Goal: Task Accomplishment & Management: Manage account settings

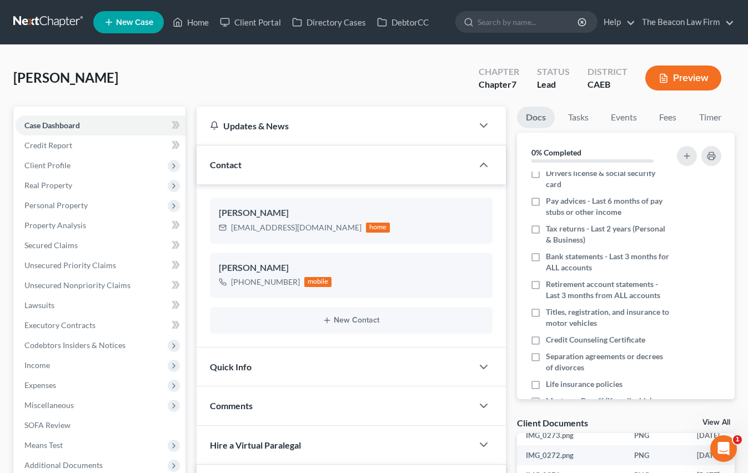
click at [46, 28] on link at bounding box center [48, 22] width 71 height 20
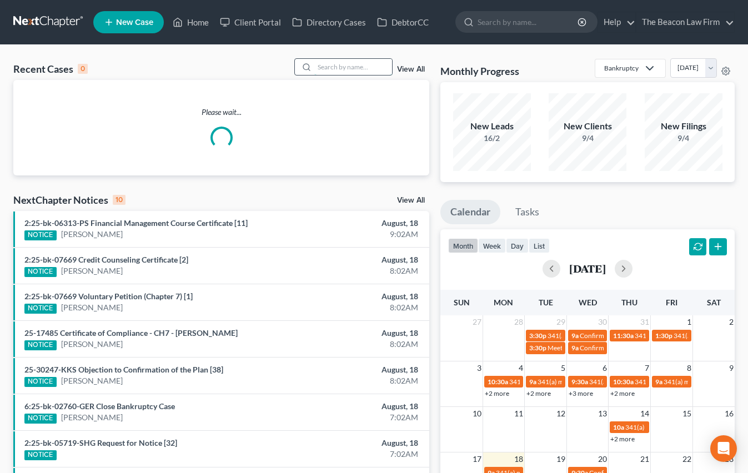
click at [356, 69] on input "search" at bounding box center [354, 67] width 78 height 16
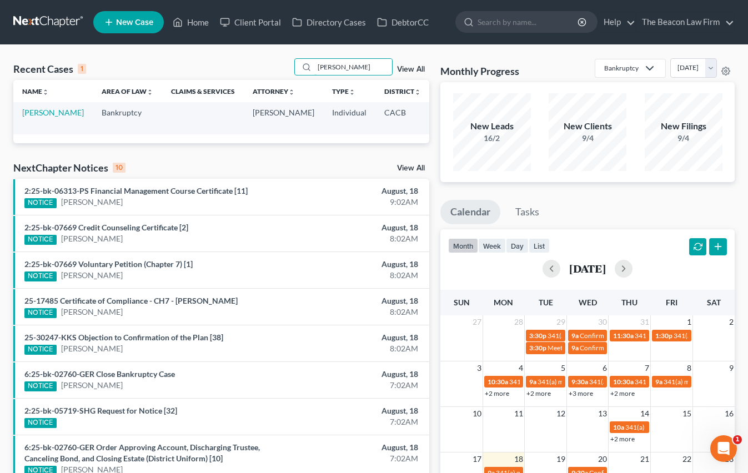
drag, startPoint x: 359, startPoint y: 71, endPoint x: 258, endPoint y: 69, distance: 100.6
click at [258, 69] on div "Recent Cases 1 [PERSON_NAME] View All" at bounding box center [221, 69] width 416 height 22
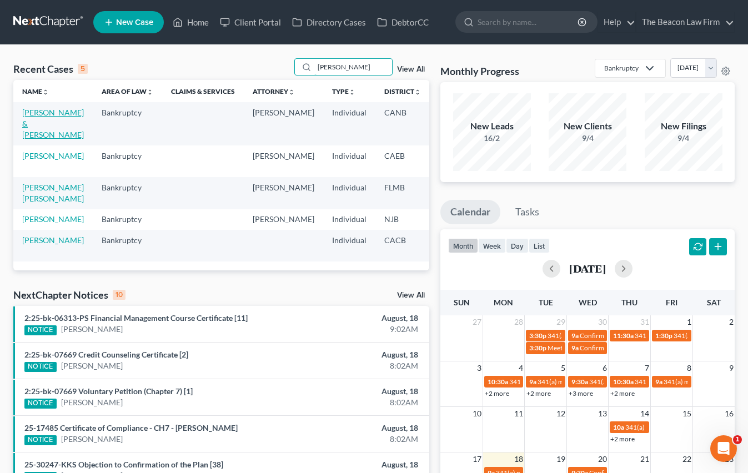
type input "[PERSON_NAME]"
click at [42, 127] on link "[PERSON_NAME] & [PERSON_NAME]" at bounding box center [53, 124] width 62 height 32
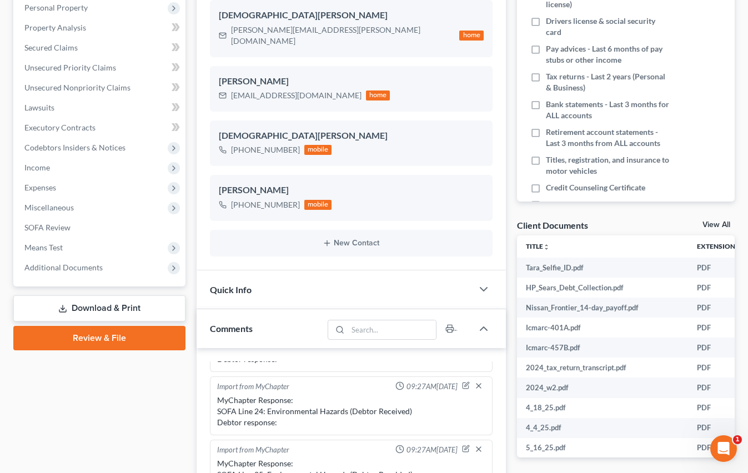
scroll to position [167, 0]
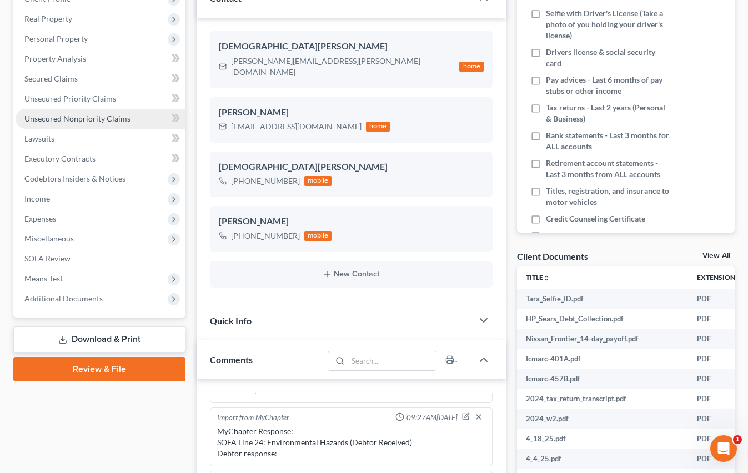
click at [78, 118] on span "Unsecured Nonpriority Claims" at bounding box center [77, 118] width 106 height 9
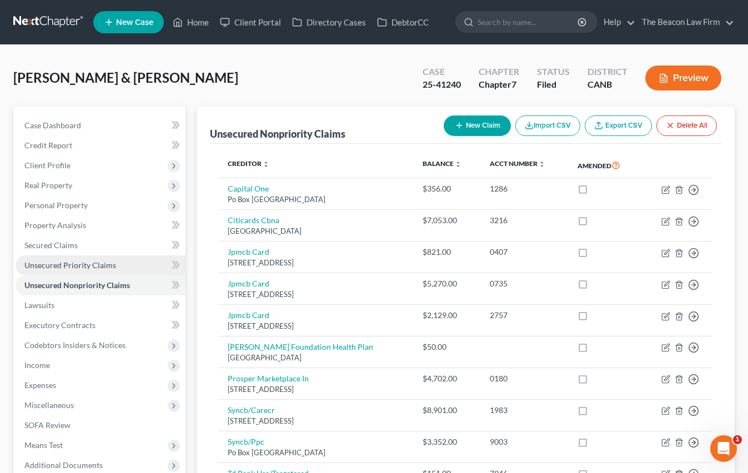
click at [102, 267] on span "Unsecured Priority Claims" at bounding box center [70, 265] width 92 height 9
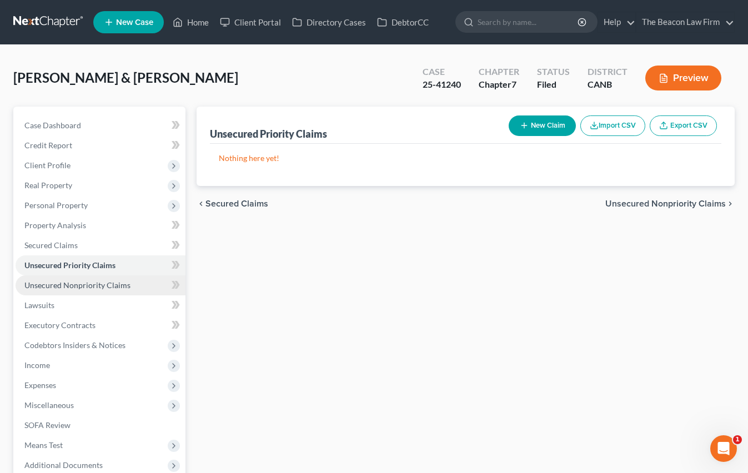
click at [88, 281] on span "Unsecured Nonpriority Claims" at bounding box center [77, 285] width 106 height 9
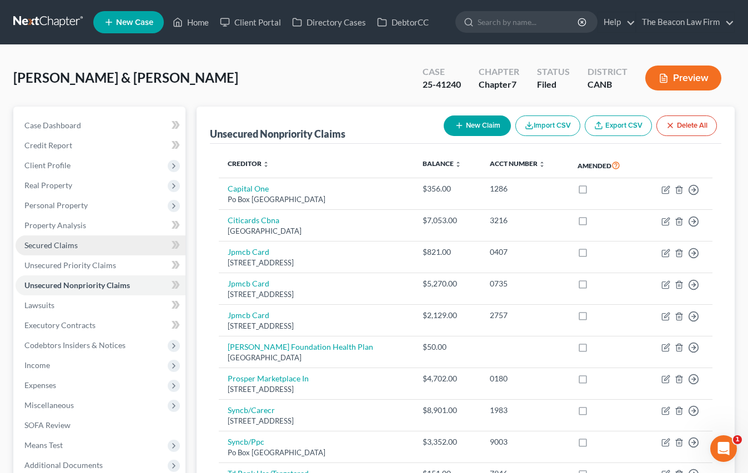
click at [81, 239] on link "Secured Claims" at bounding box center [101, 246] width 170 height 20
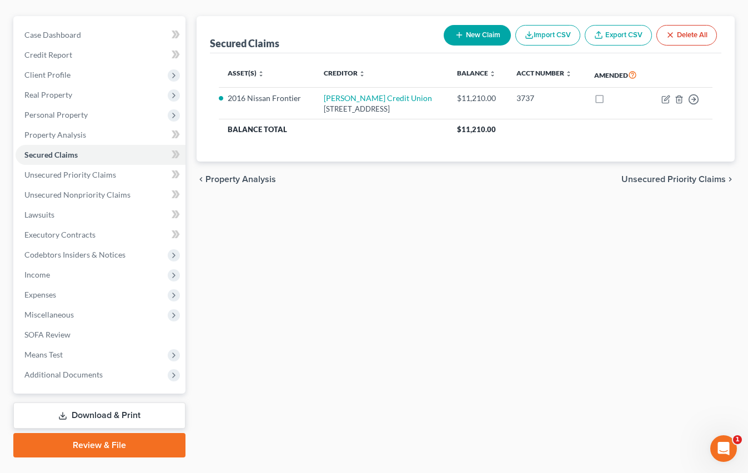
scroll to position [117, 0]
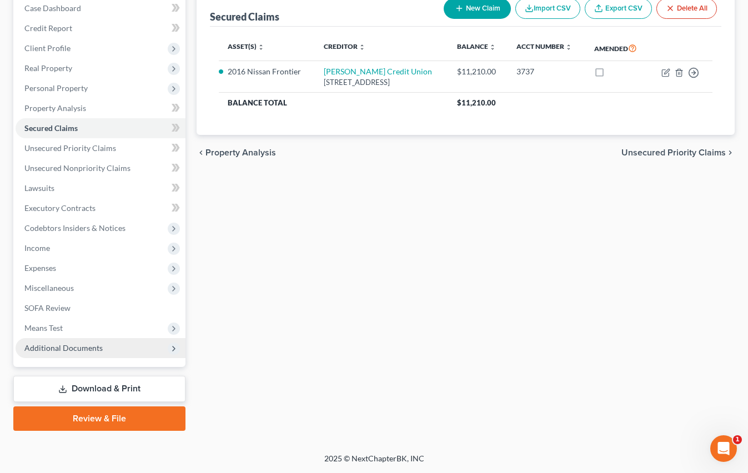
click at [76, 353] on span "Additional Documents" at bounding box center [101, 348] width 170 height 20
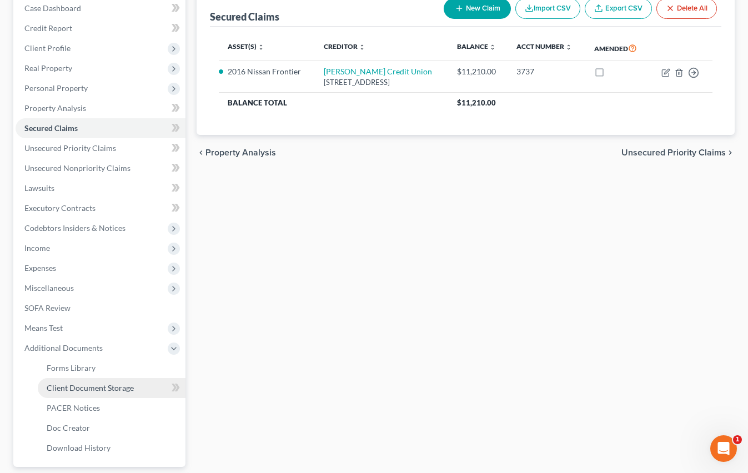
click at [99, 387] on span "Client Document Storage" at bounding box center [90, 387] width 87 height 9
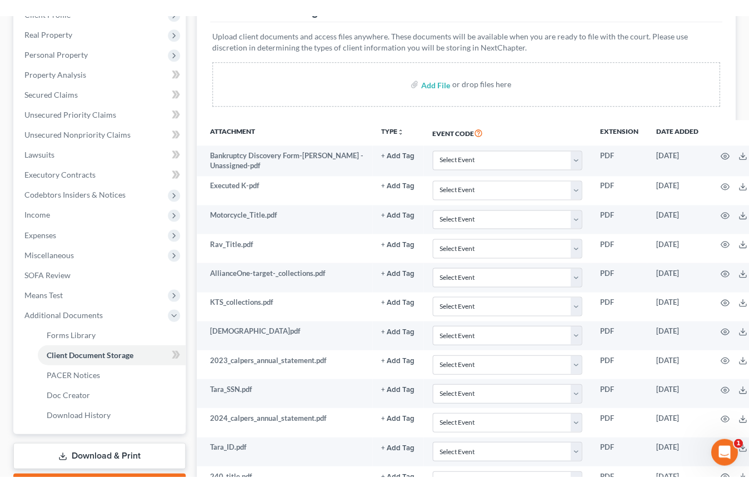
scroll to position [333, 0]
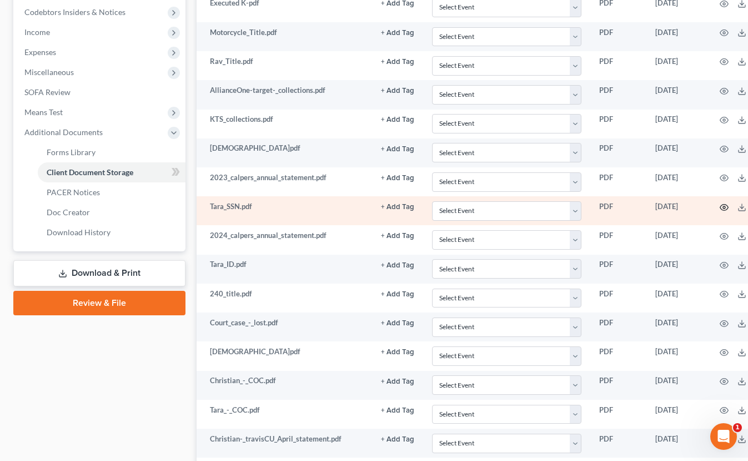
click at [727, 203] on icon "button" at bounding box center [724, 207] width 9 height 9
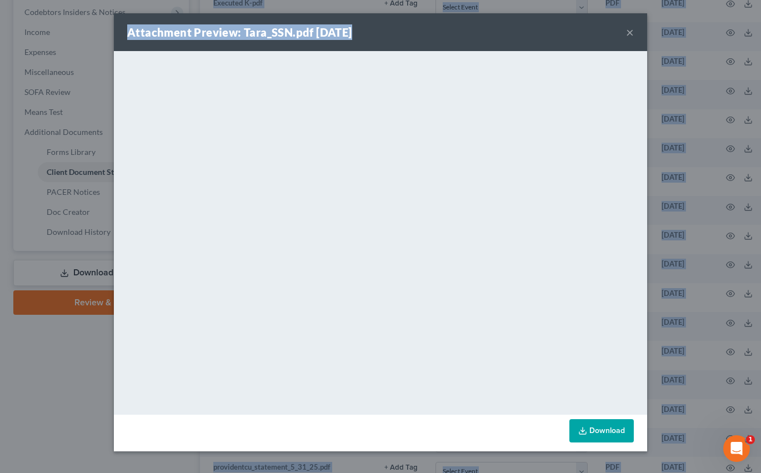
drag, startPoint x: 352, startPoint y: 33, endPoint x: 806, endPoint y: 62, distance: 455.4
drag, startPoint x: 438, startPoint y: 23, endPoint x: 537, endPoint y: 33, distance: 99.5
click at [538, 33] on div "Attachment Preview: Tara_SSN.pdf [DATE] ×" at bounding box center [380, 32] width 533 height 38
drag, startPoint x: 366, startPoint y: 21, endPoint x: 382, endPoint y: 23, distance: 16.2
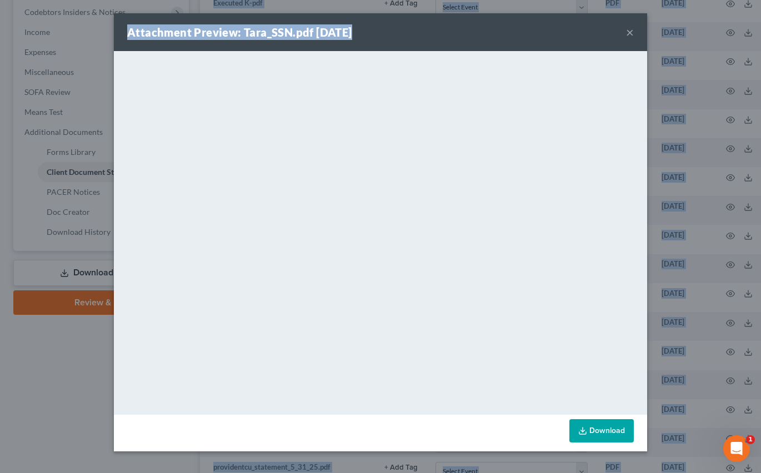
click at [382, 23] on div "Attachment Preview: Tara_SSN.pdf [DATE] ×" at bounding box center [380, 32] width 533 height 38
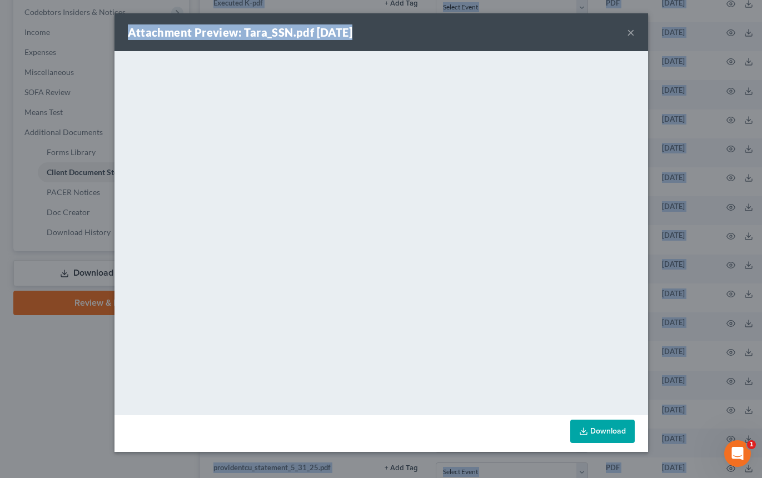
click at [629, 34] on button "×" at bounding box center [631, 32] width 8 height 13
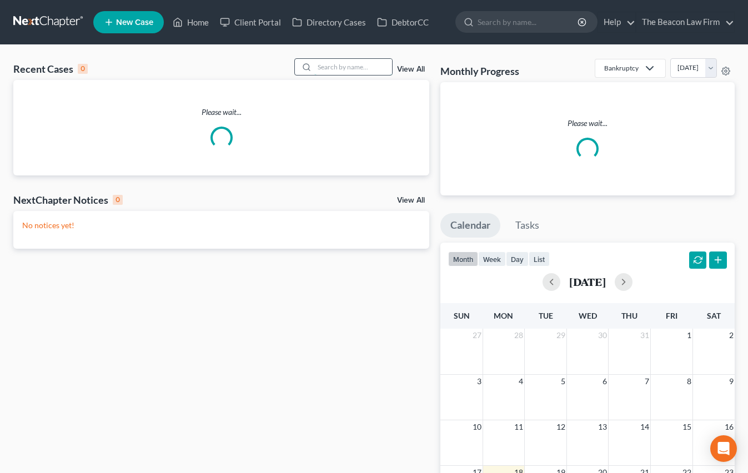
click at [342, 68] on input "search" at bounding box center [354, 67] width 78 height 16
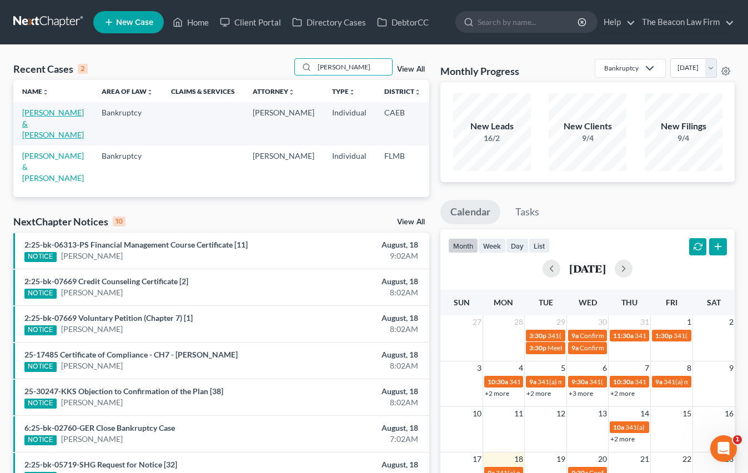
type input "tomlinson"
click at [36, 139] on link "[PERSON_NAME] & [PERSON_NAME]" at bounding box center [53, 124] width 62 height 32
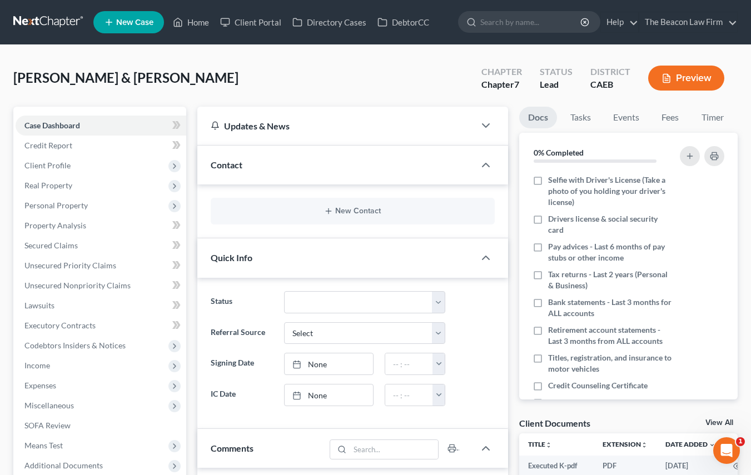
click at [26, 15] on link at bounding box center [48, 22] width 71 height 20
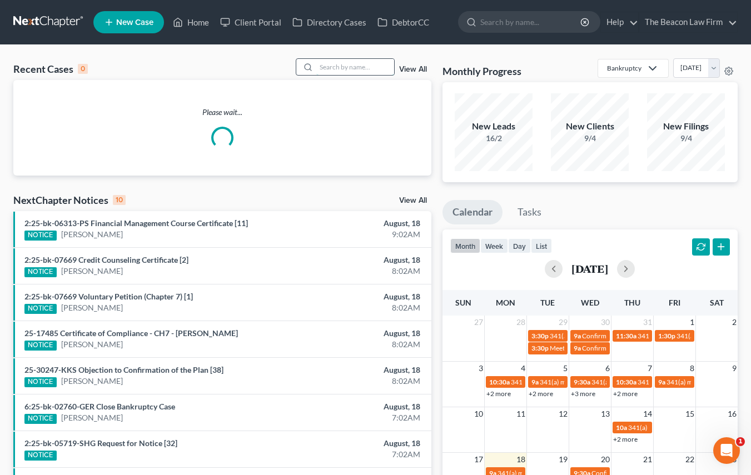
click at [337, 71] on input "search" at bounding box center [355, 67] width 78 height 16
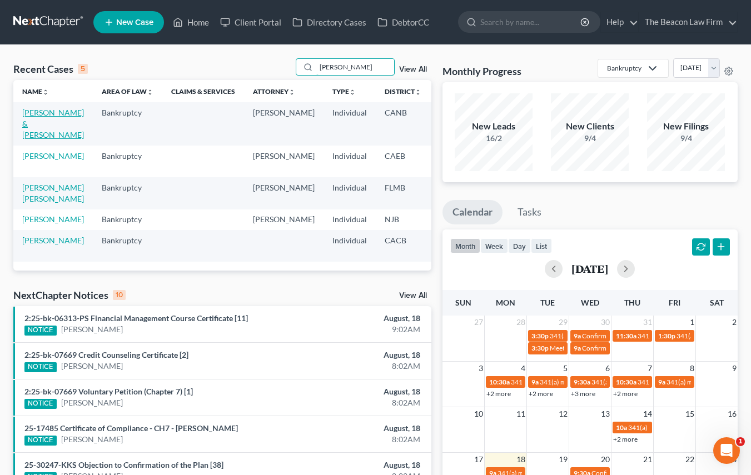
type input "[PERSON_NAME]"
click at [36, 122] on link "[PERSON_NAME] & [PERSON_NAME]" at bounding box center [53, 124] width 62 height 32
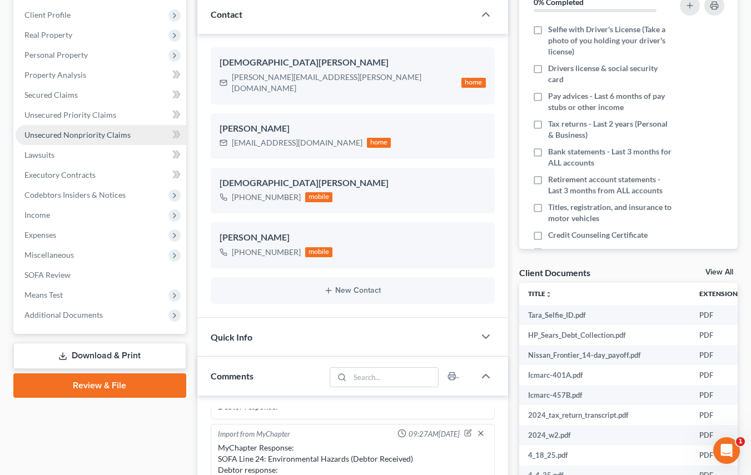
scroll to position [167, 0]
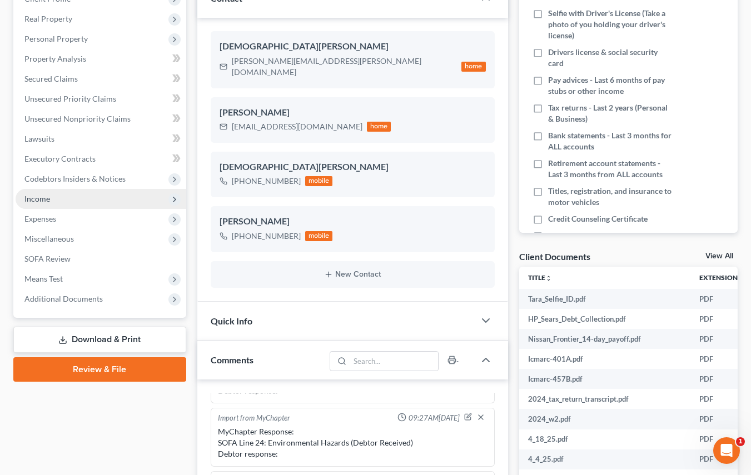
click at [47, 202] on span "Income" at bounding box center [37, 198] width 26 height 9
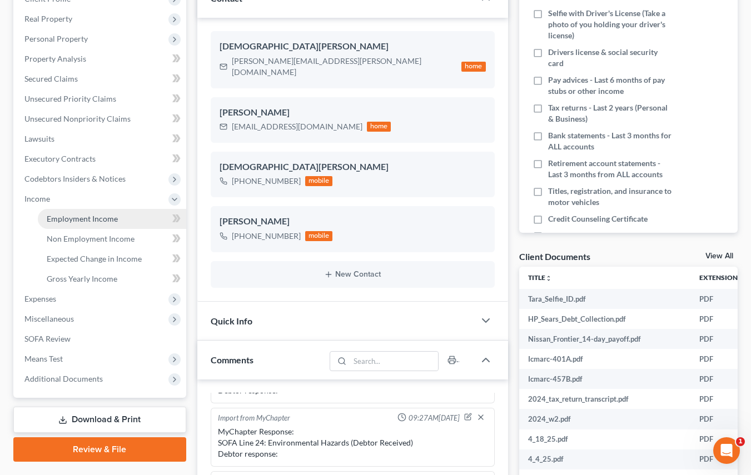
click at [92, 217] on span "Employment Income" at bounding box center [82, 218] width 71 height 9
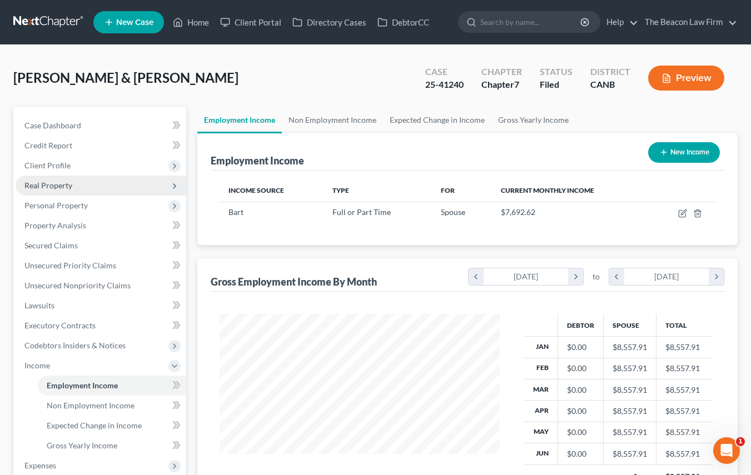
scroll to position [199, 302]
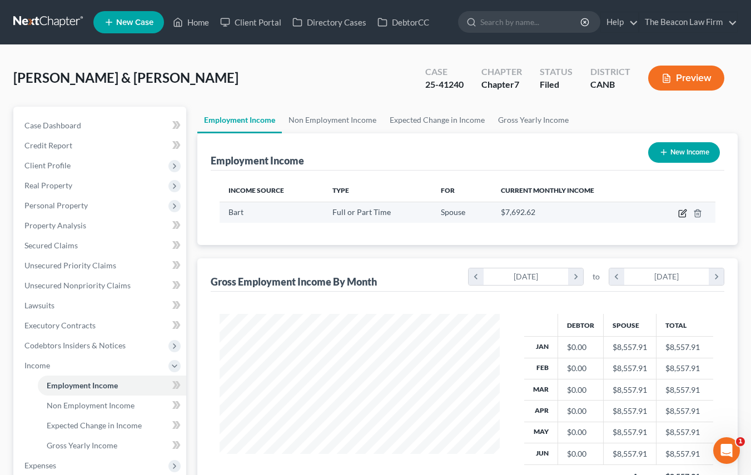
click at [687, 211] on td at bounding box center [683, 212] width 66 height 21
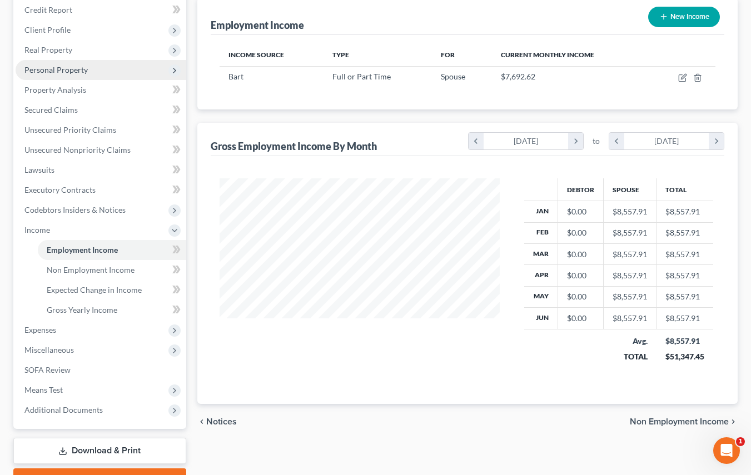
scroll to position [167, 0]
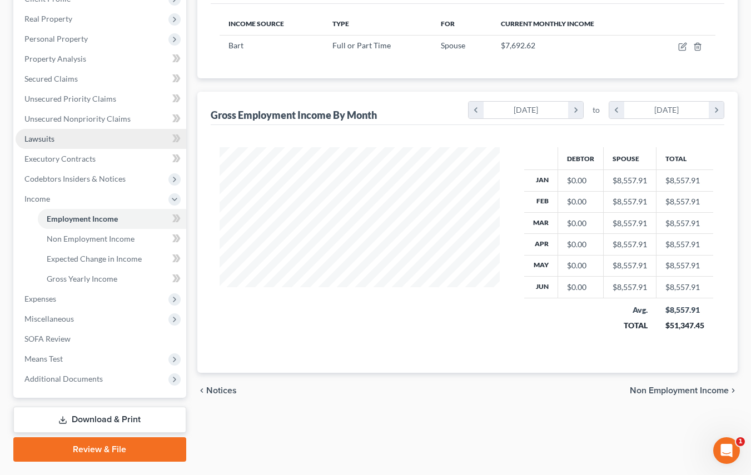
click at [39, 136] on span "Lawsuits" at bounding box center [39, 138] width 30 height 9
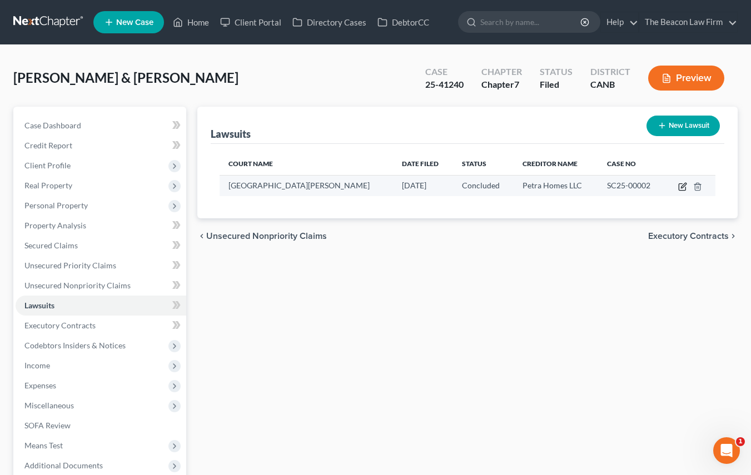
click at [680, 187] on icon "button" at bounding box center [682, 186] width 9 height 9
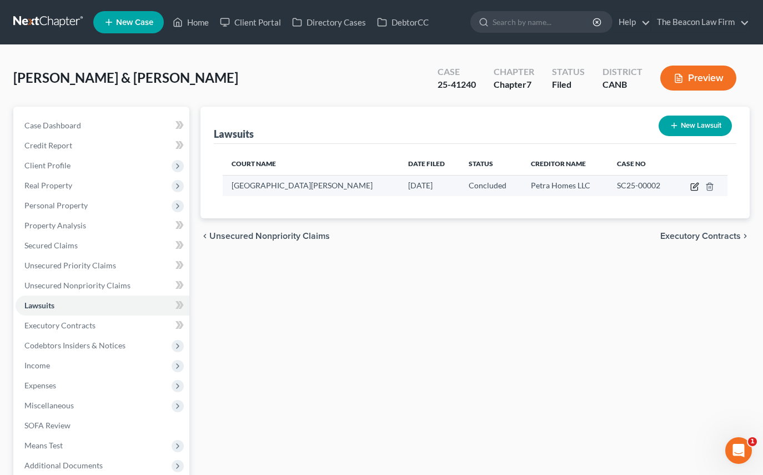
select select "4"
select select "2"
select select "0"
select select "4"
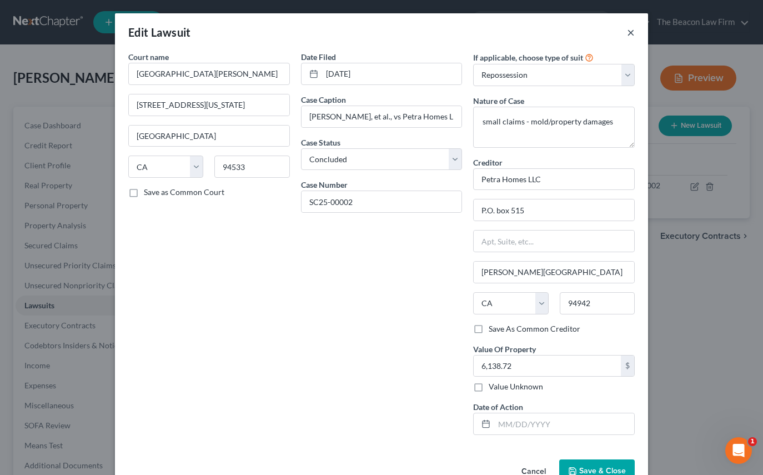
click at [627, 31] on button "×" at bounding box center [631, 32] width 8 height 13
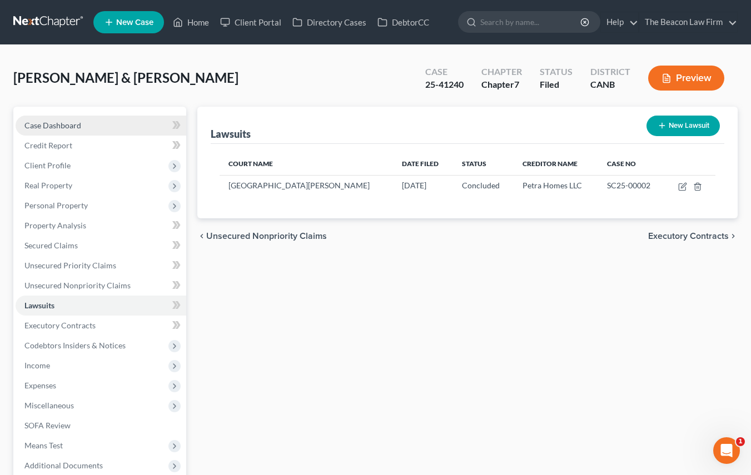
click at [67, 129] on span "Case Dashboard" at bounding box center [52, 125] width 57 height 9
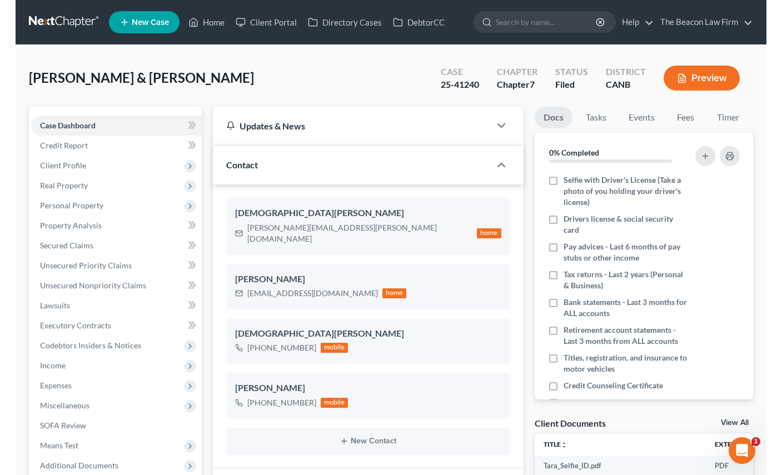
scroll to position [301, 0]
